Goal: Information Seeking & Learning: Find specific fact

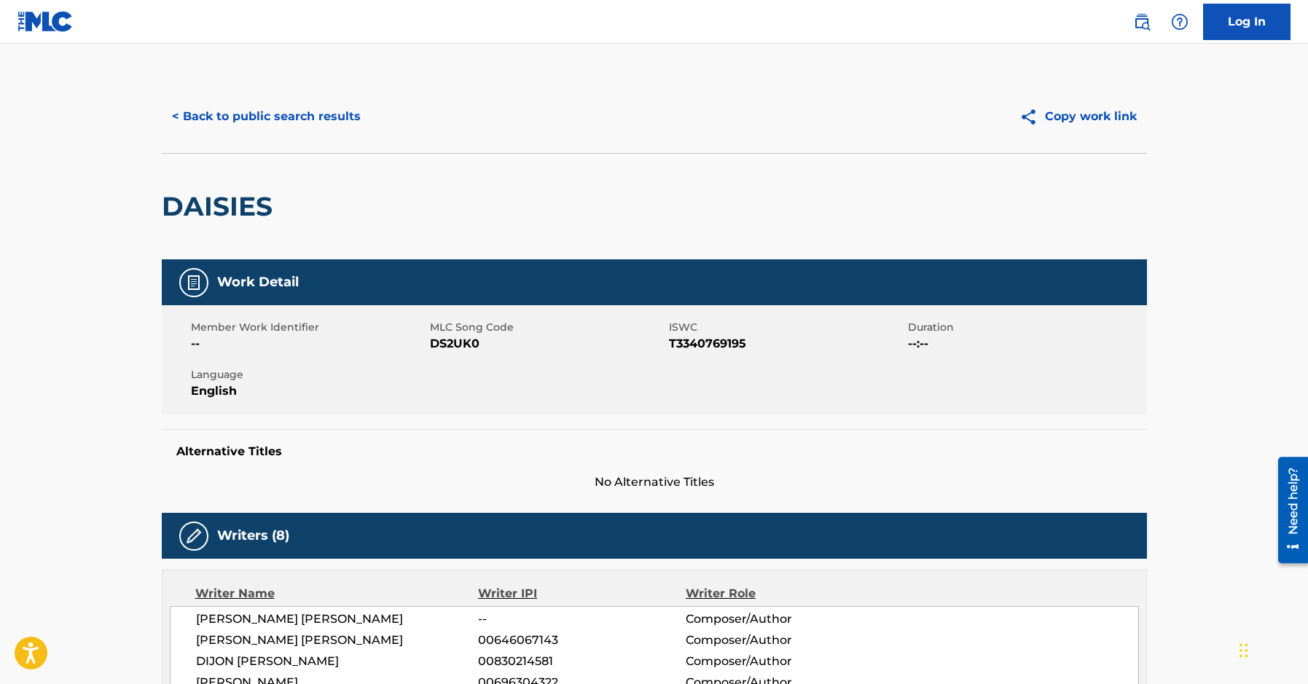
click at [329, 110] on button "< Back to public search results" at bounding box center [266, 116] width 209 height 36
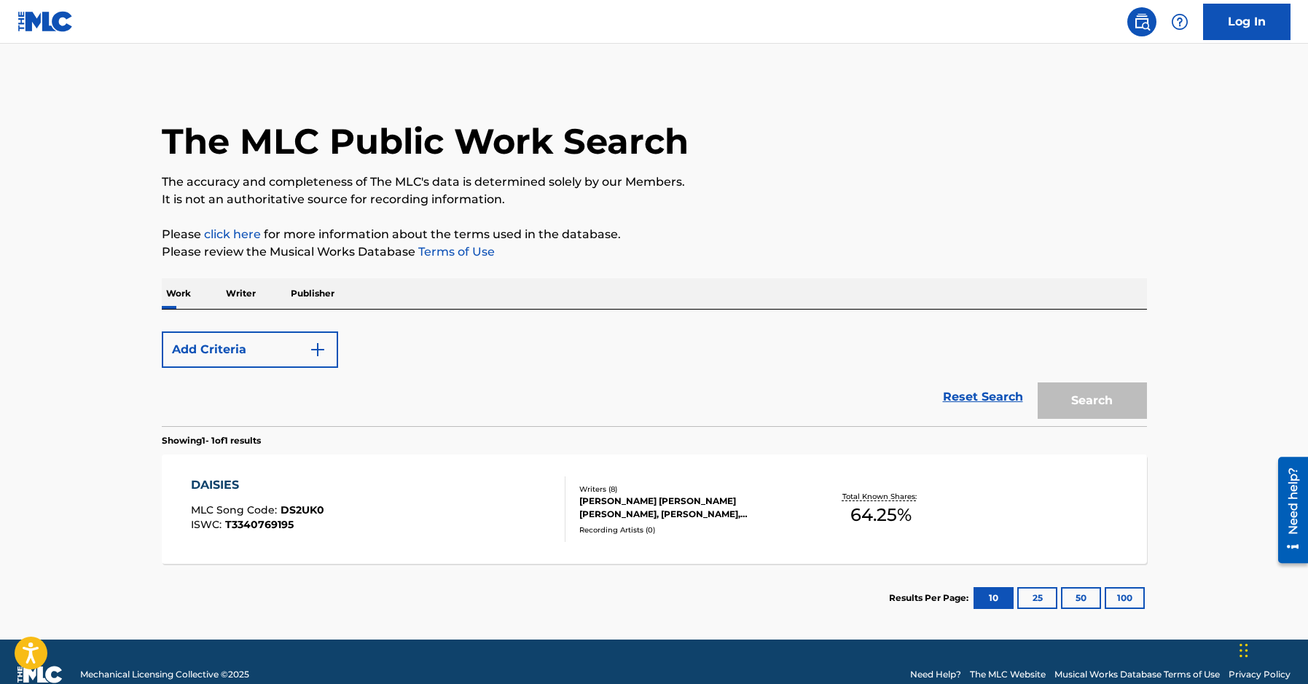
scroll to position [26, 0]
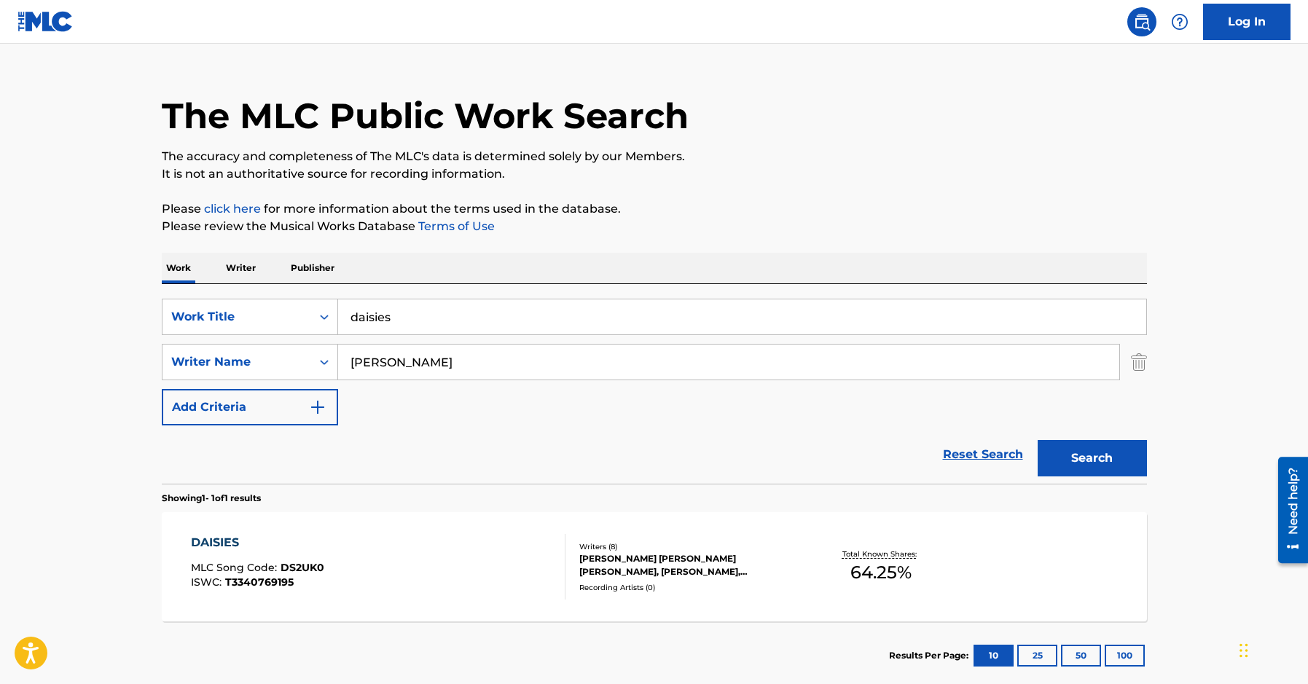
drag, startPoint x: 434, startPoint y: 304, endPoint x: 276, endPoint y: 313, distance: 159.1
click at [338, 313] on input "daisies" at bounding box center [742, 317] width 808 height 35
paste input "Save My Love For You”"
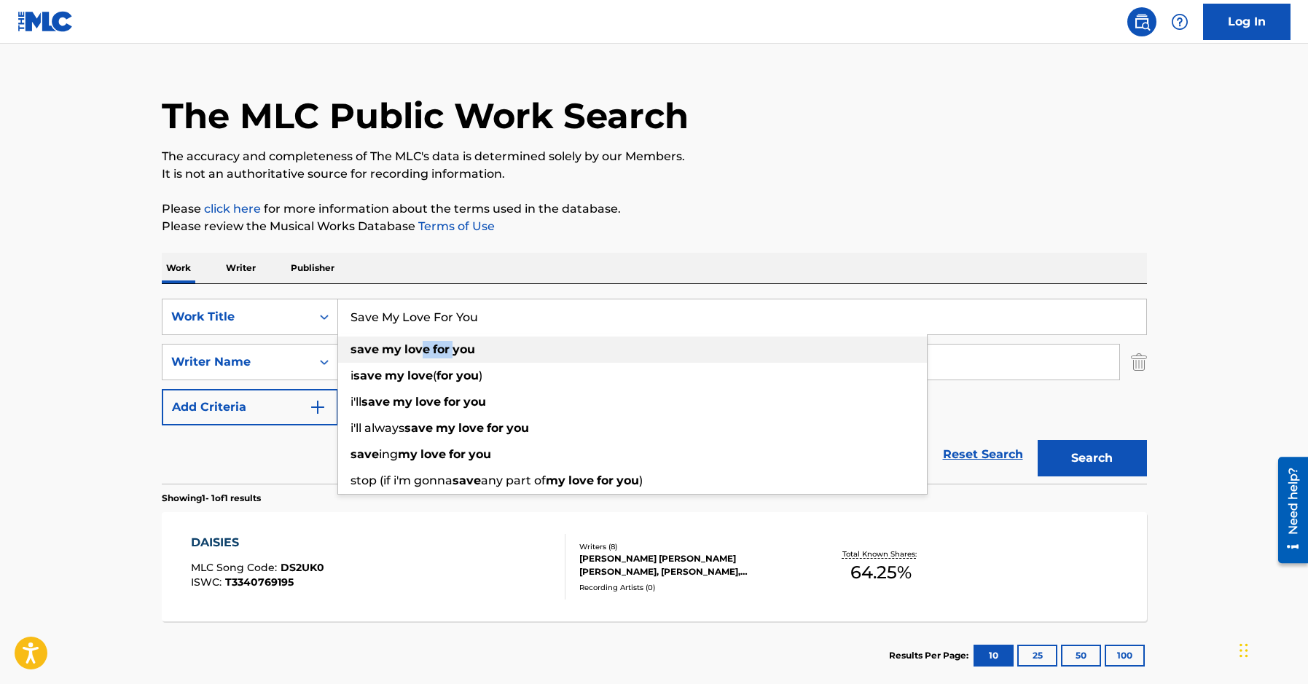
click at [453, 359] on div "save my love for you" at bounding box center [632, 350] width 589 height 26
type input "save my love for you"
click at [453, 359] on input "[PERSON_NAME]" at bounding box center [728, 362] width 781 height 35
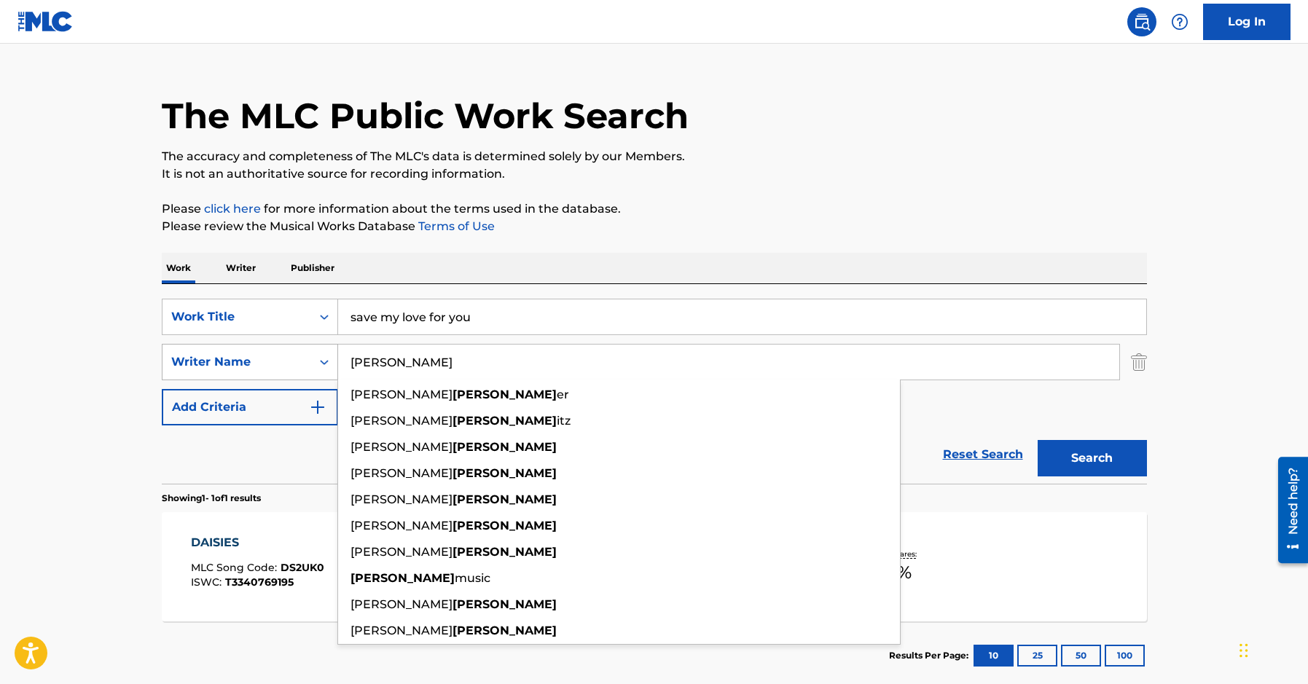
drag, startPoint x: 378, startPoint y: 364, endPoint x: 329, endPoint y: 361, distance: 48.2
click at [338, 361] on input "[PERSON_NAME]" at bounding box center [728, 362] width 781 height 35
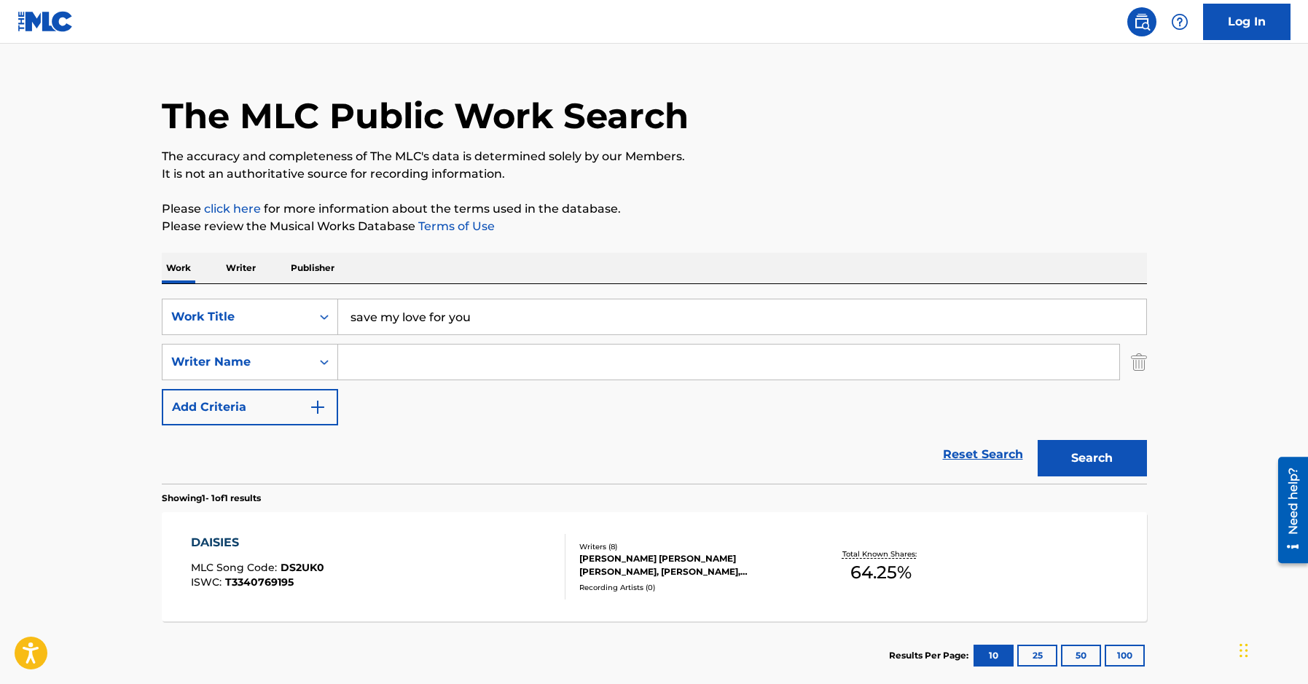
click at [1098, 448] on button "Search" at bounding box center [1092, 458] width 109 height 36
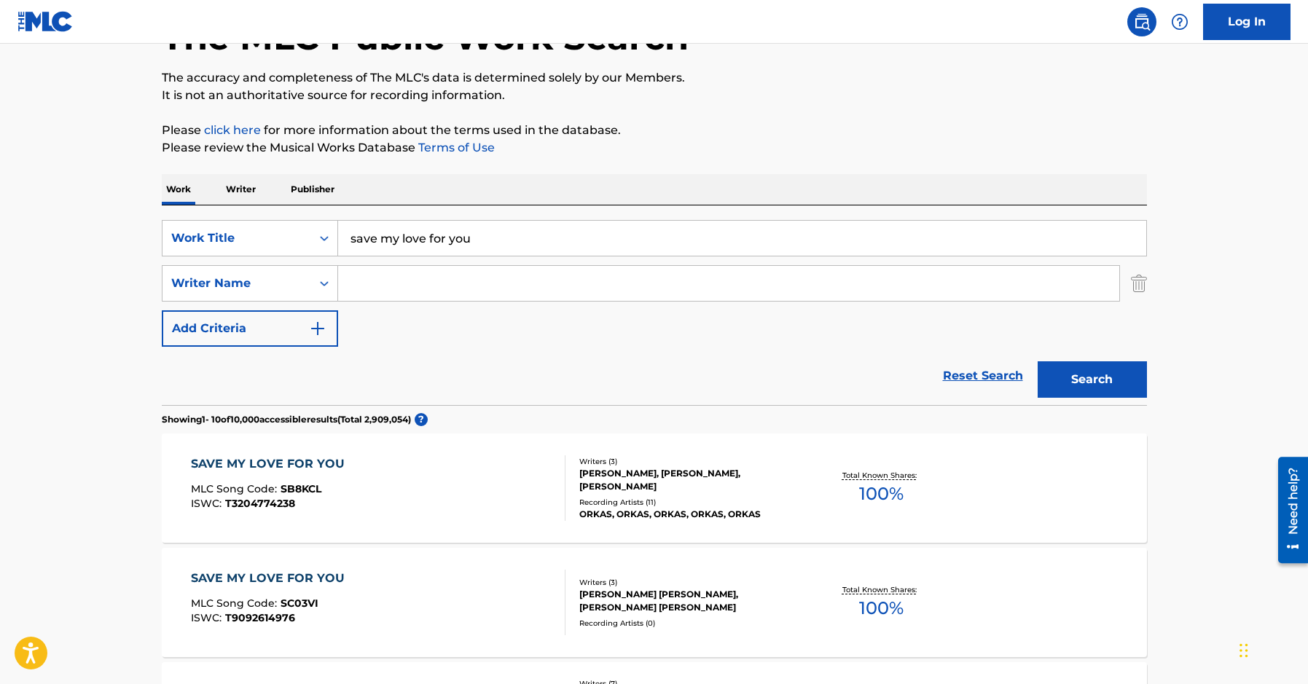
scroll to position [0, 0]
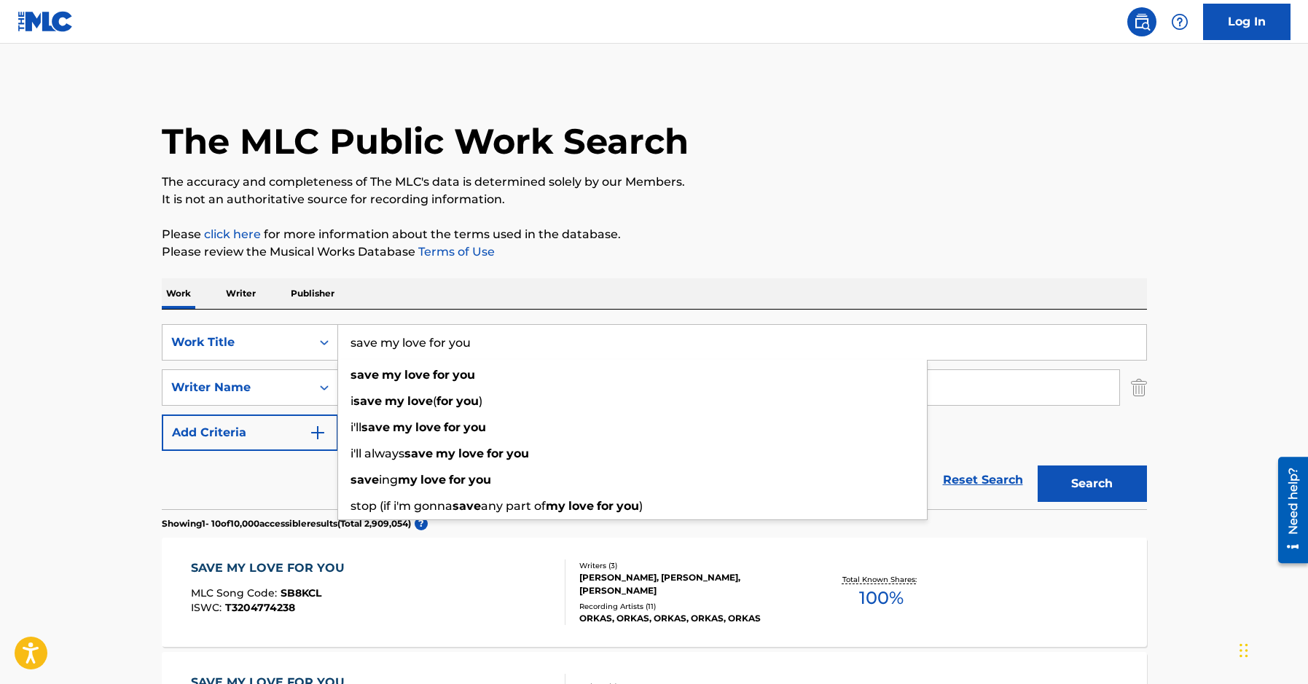
drag, startPoint x: 479, startPoint y: 345, endPoint x: 428, endPoint y: 343, distance: 51.0
click at [428, 343] on input "save my love for you" at bounding box center [742, 342] width 808 height 35
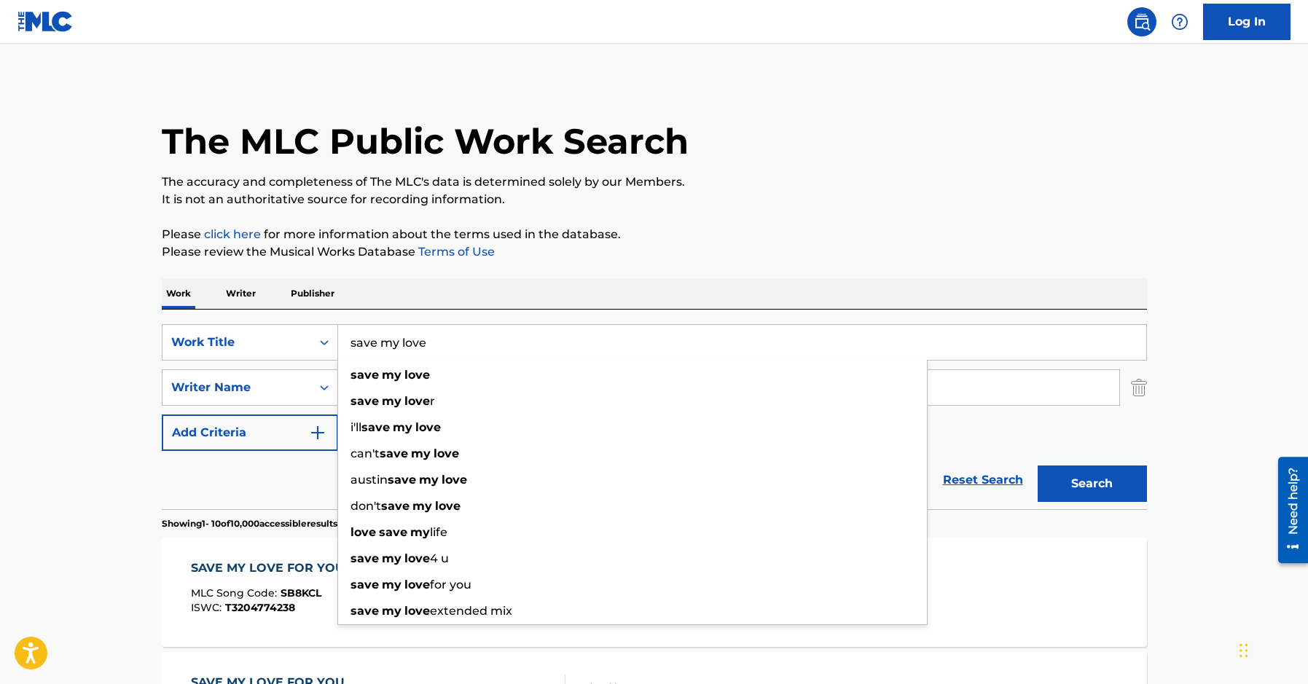
type input "save my love"
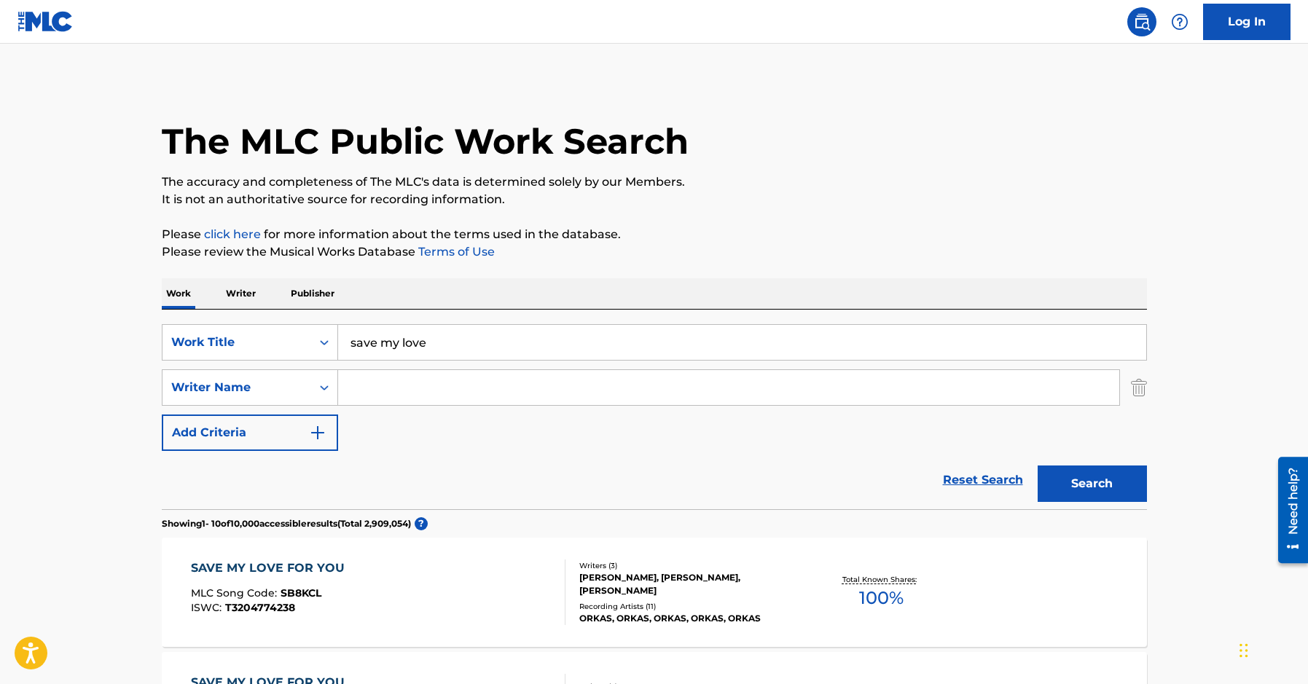
click at [450, 394] on input "Search Form" at bounding box center [728, 387] width 781 height 35
paste input "[PERSON_NAME]"
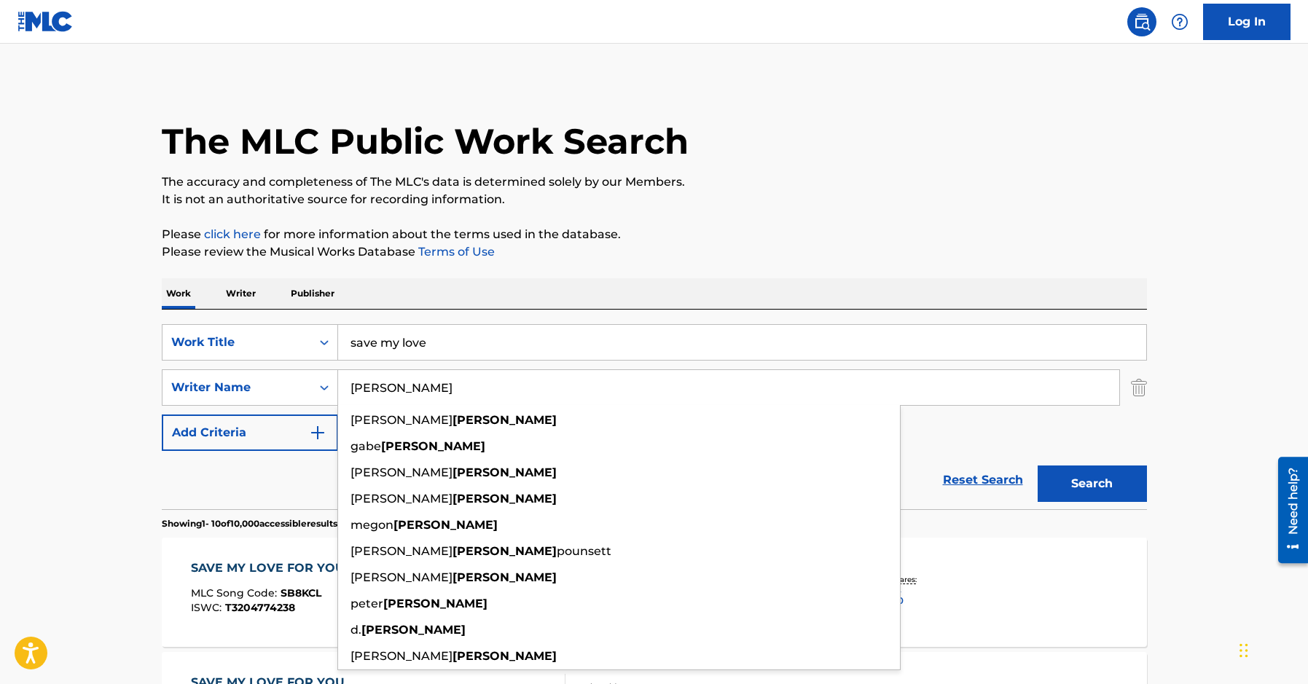
type input "[PERSON_NAME]"
click at [1137, 489] on button "Search" at bounding box center [1092, 484] width 109 height 36
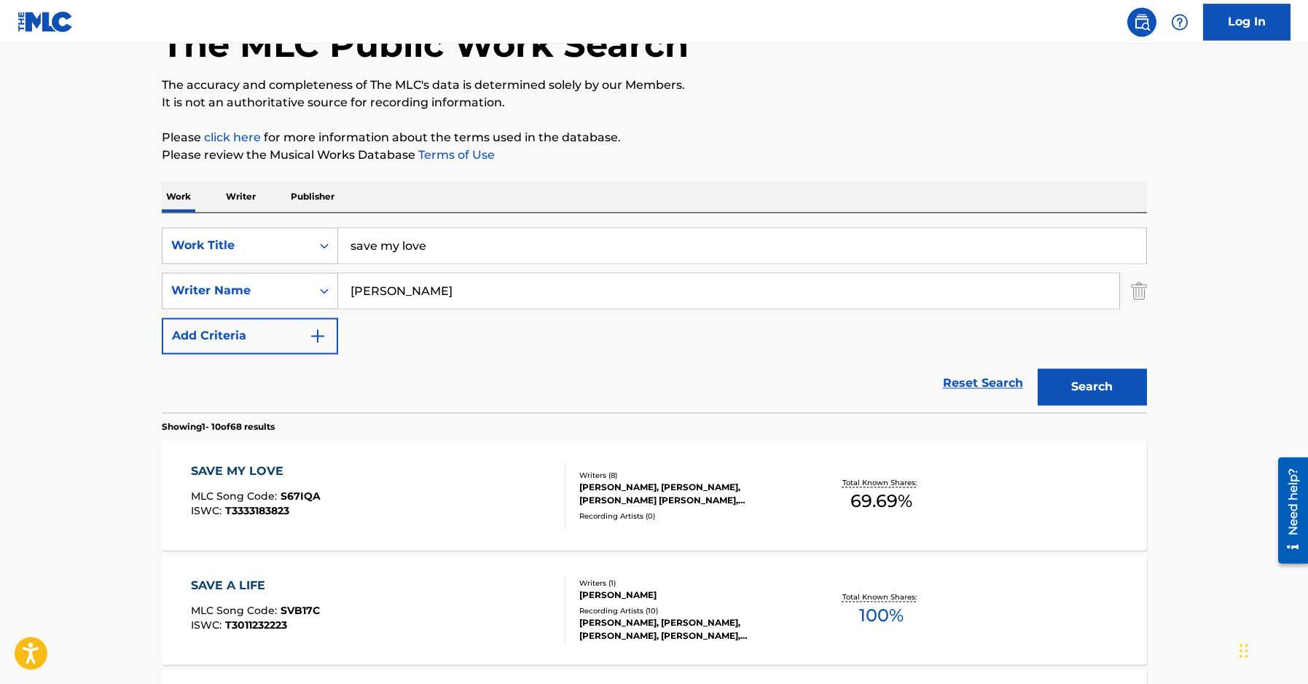
scroll to position [149, 0]
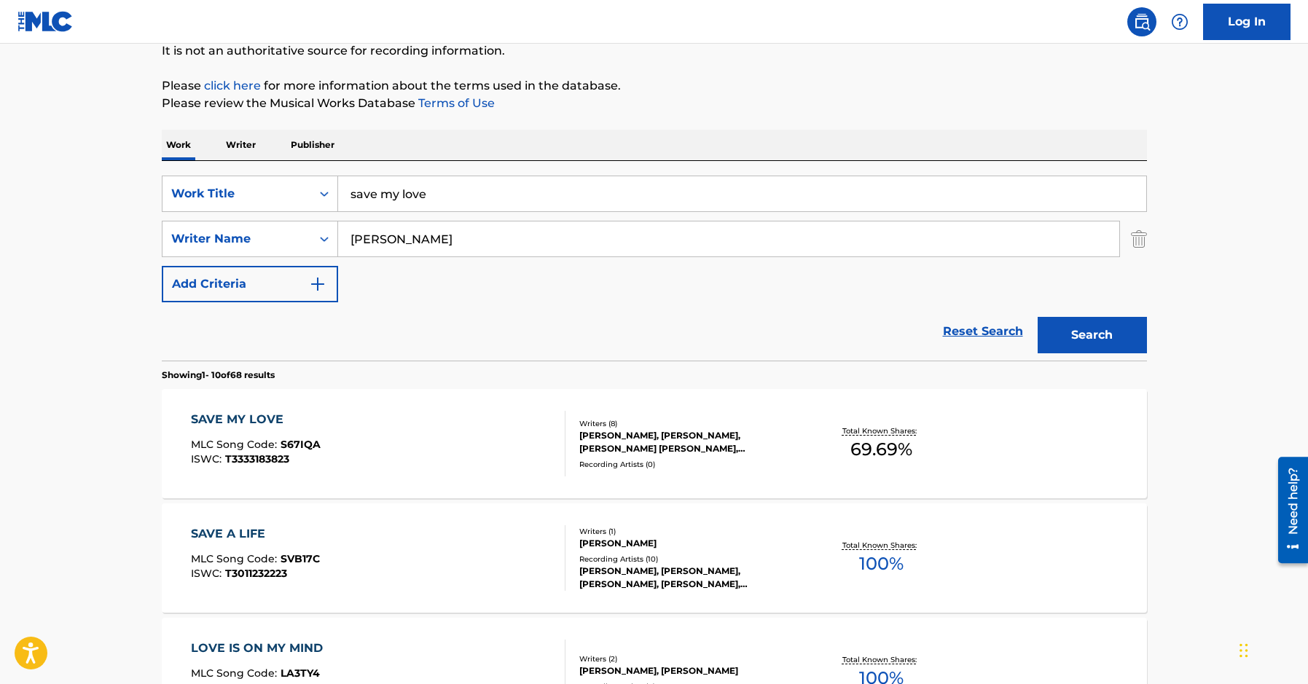
click at [706, 426] on div "Writers ( 8 )" at bounding box center [689, 423] width 220 height 11
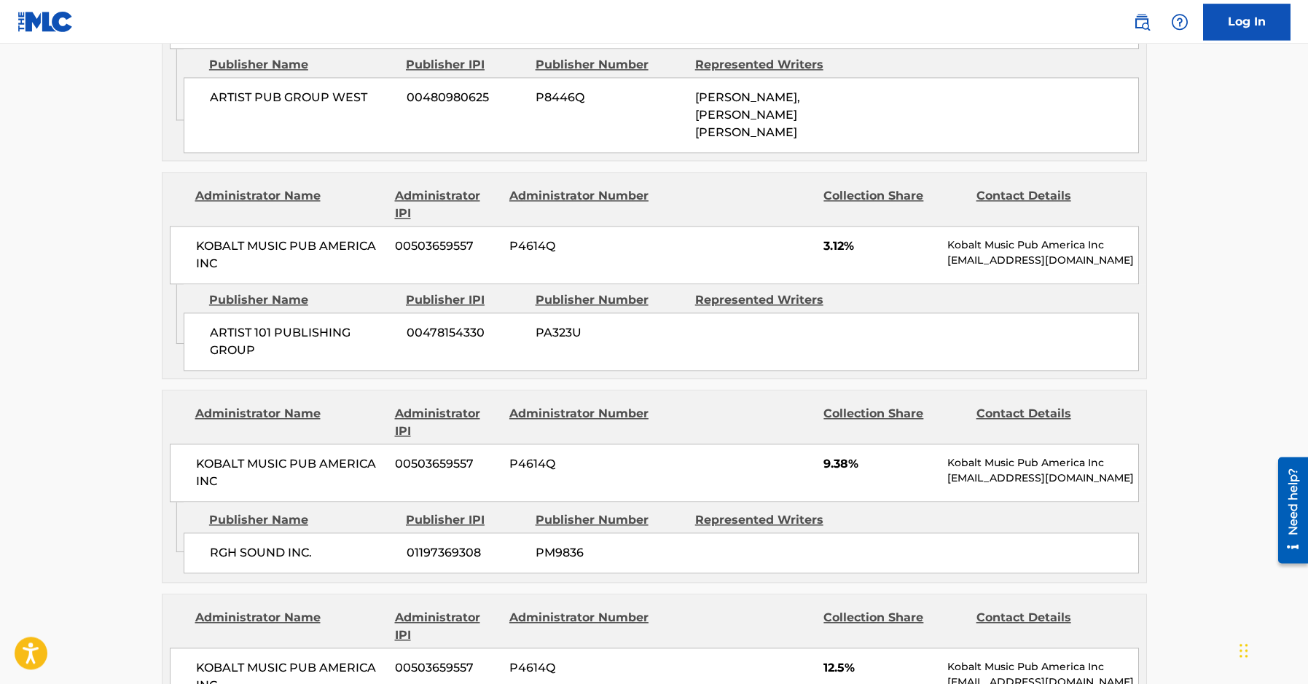
scroll to position [1318, 0]
